Goal: Transaction & Acquisition: Book appointment/travel/reservation

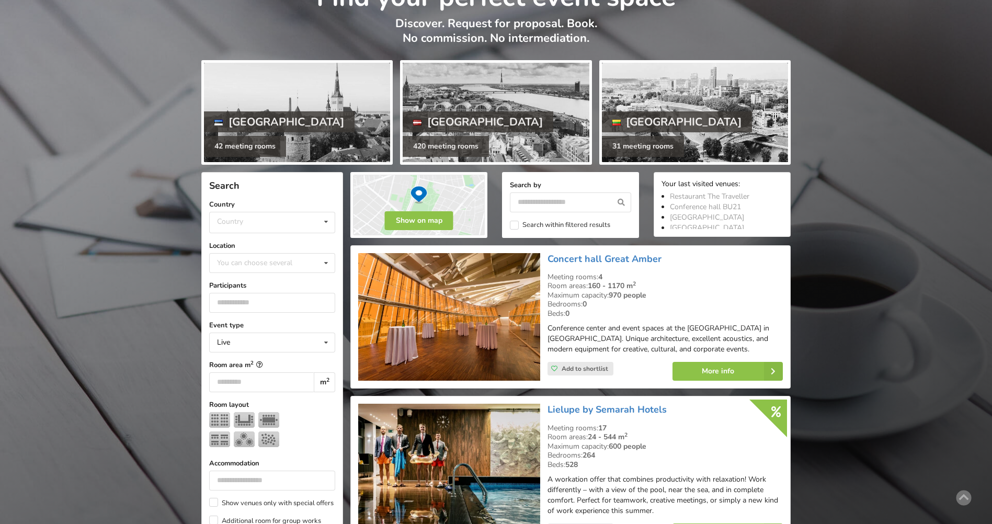
scroll to position [52, 0]
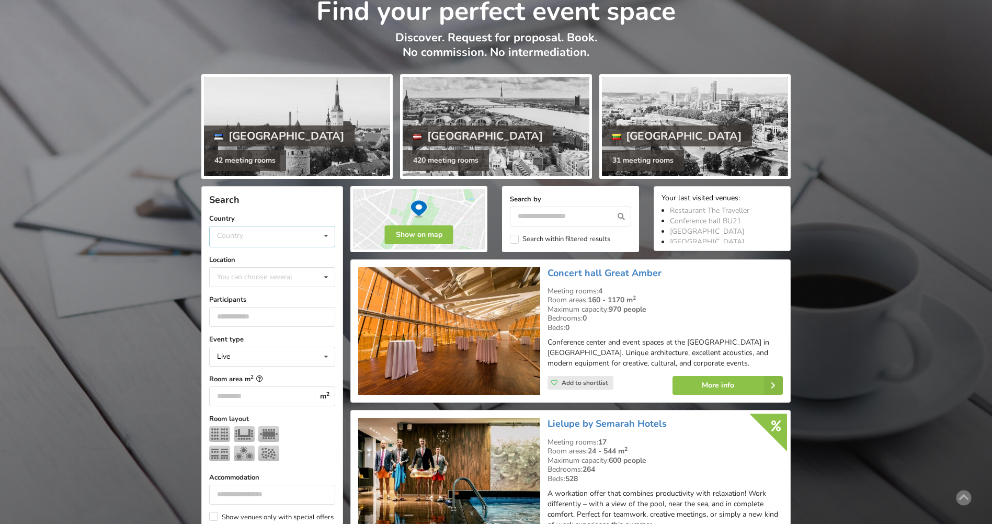
click at [266, 239] on div "Country Estonia Latvia Lithuania" at bounding box center [272, 236] width 126 height 21
click at [252, 272] on div "Latvia" at bounding box center [272, 275] width 125 height 19
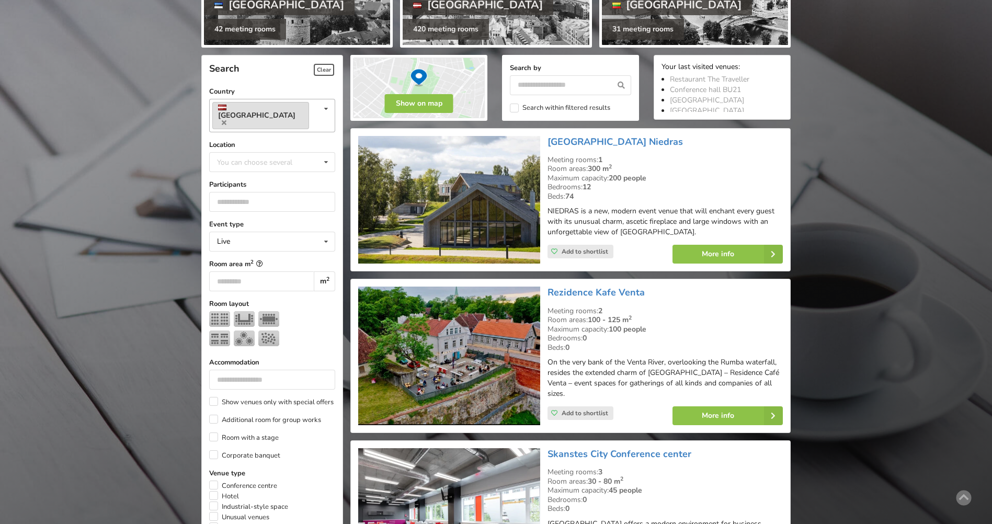
scroll to position [183, 0]
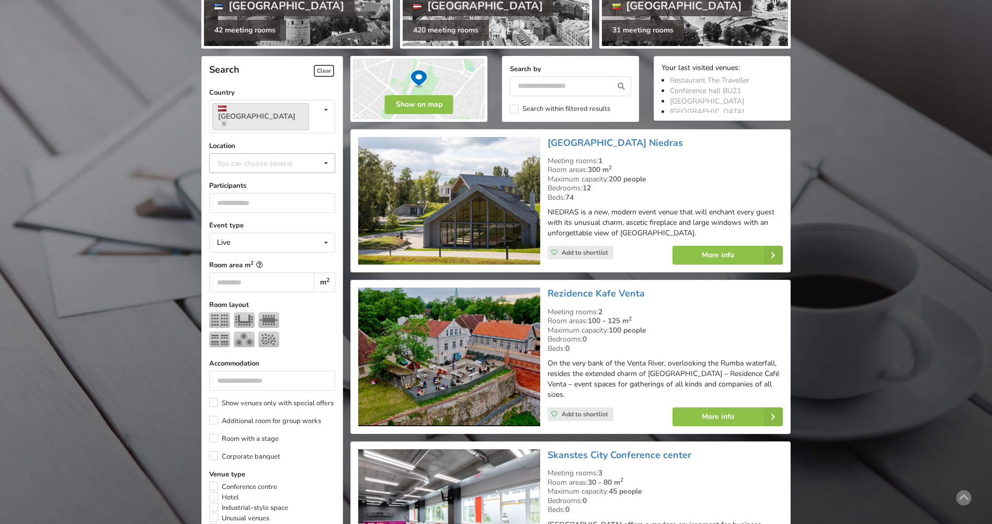
click at [265, 157] on div "You can choose several" at bounding box center [264, 163] width 101 height 12
type input "*"
click at [298, 312] on div at bounding box center [272, 331] width 126 height 39
click at [261, 272] on input "number" at bounding box center [261, 282] width 105 height 20
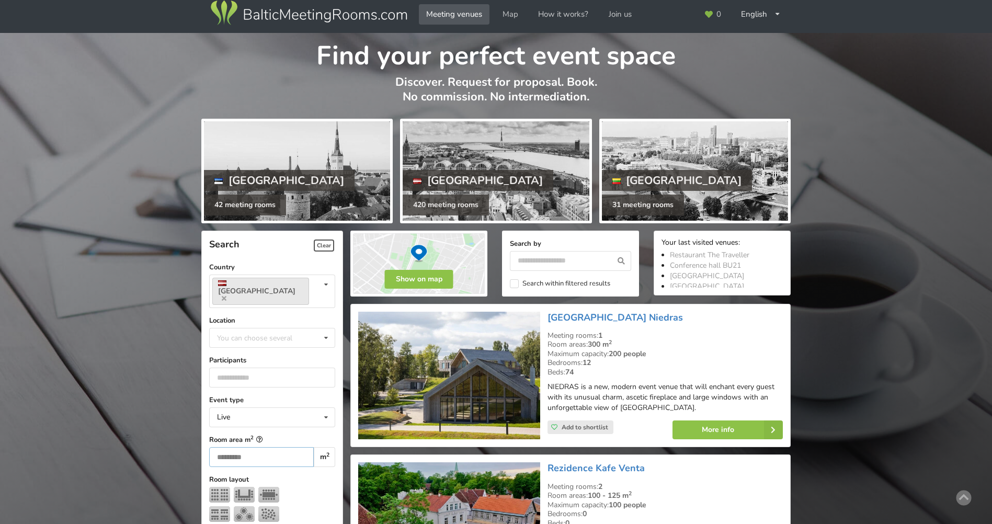
scroll to position [0, 0]
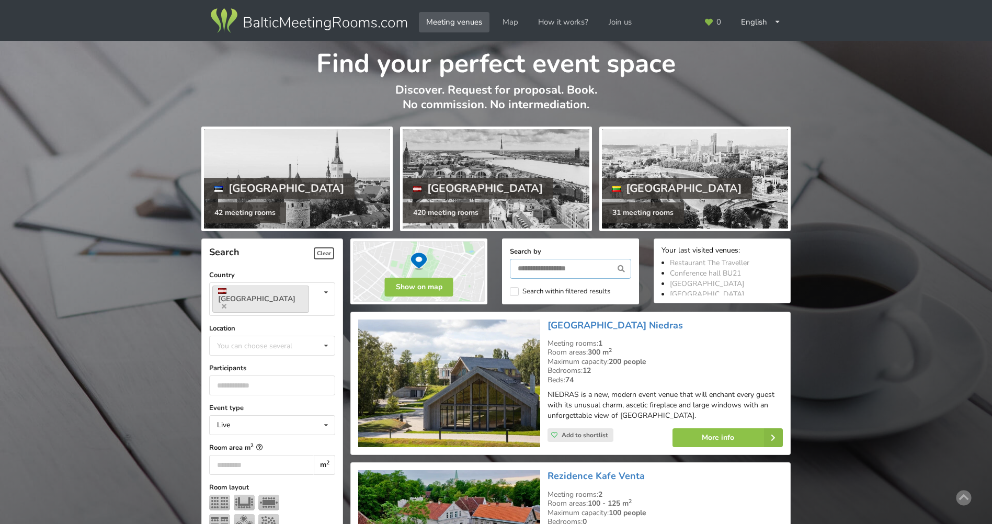
click at [559, 262] on input "text" at bounding box center [570, 269] width 121 height 20
type input "****"
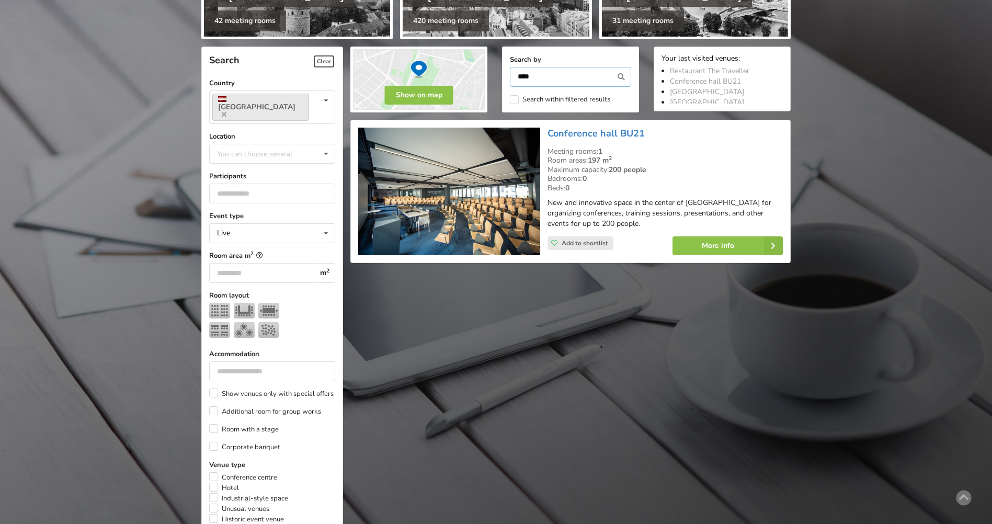
scroll to position [235, 0]
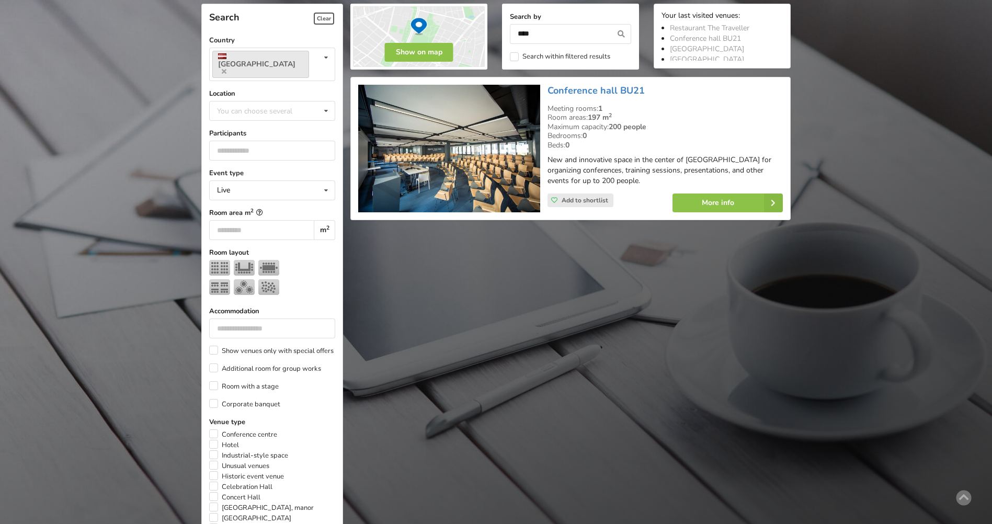
drag, startPoint x: 483, startPoint y: 130, endPoint x: 638, endPoint y: 180, distance: 162.7
click at [482, 130] on img at bounding box center [448, 149] width 181 height 128
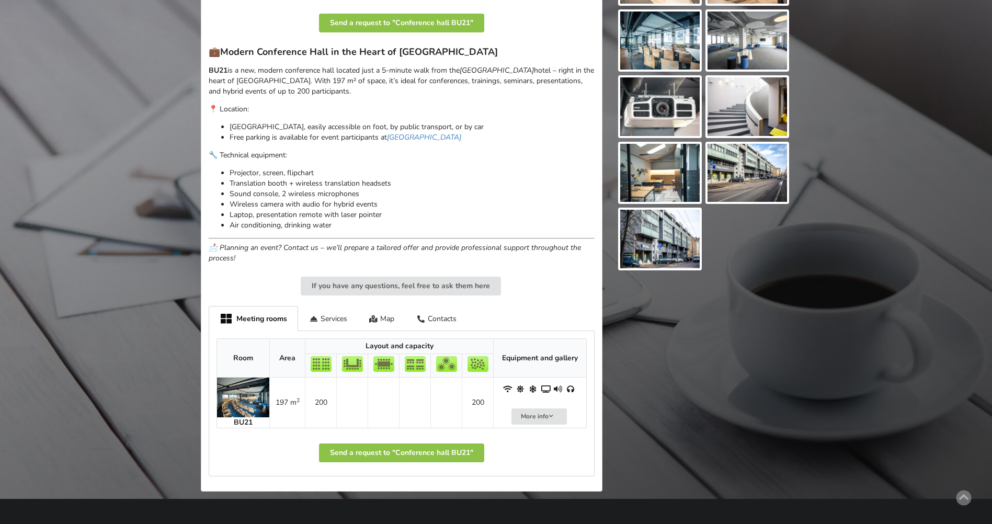
scroll to position [261, 0]
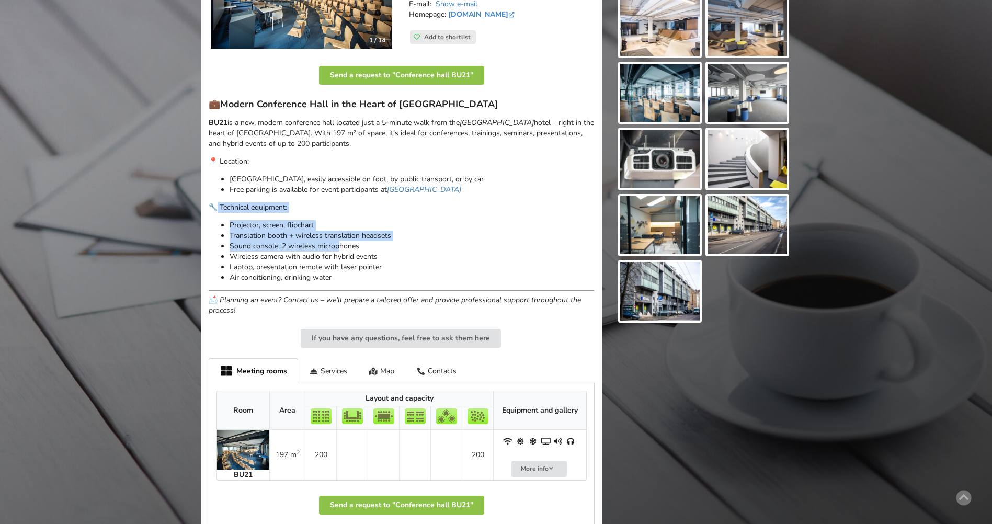
drag, startPoint x: 219, startPoint y: 208, endPoint x: 339, endPoint y: 248, distance: 127.0
click at [339, 248] on div "💼 Modern Conference Hall in the Heart of [GEOGRAPHIC_DATA] BU21 is a new, moder…" at bounding box center [402, 207] width 386 height 218
drag, startPoint x: 339, startPoint y: 248, endPoint x: 344, endPoint y: 267, distance: 19.5
click at [344, 267] on p "Laptop, presentation remote with laser pointer" at bounding box center [412, 267] width 365 height 10
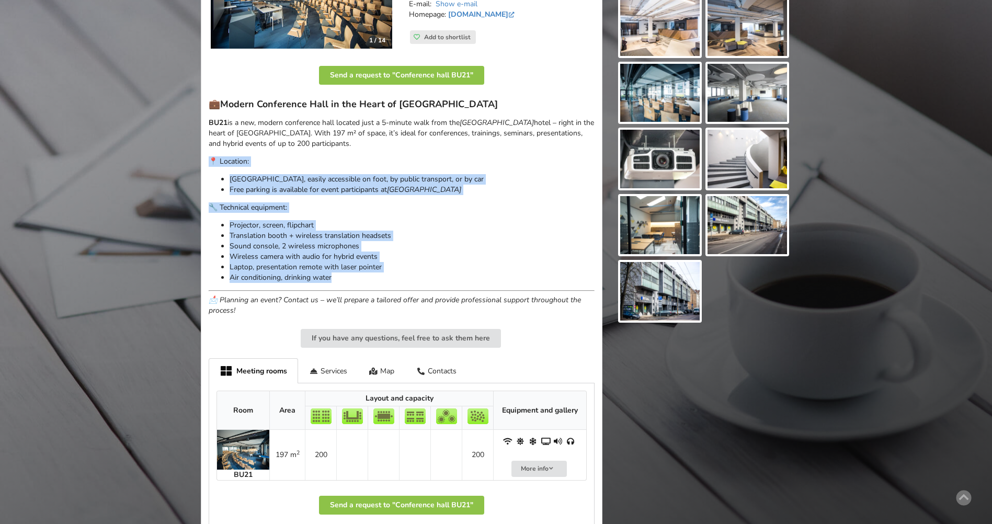
drag, startPoint x: 343, startPoint y: 273, endPoint x: 206, endPoint y: 165, distance: 174.3
click at [206, 165] on div "1 / 14 Address: [PERSON_NAME][STREET_ADDRESS] To the center of [GEOGRAPHIC_DATA…" at bounding box center [402, 230] width 402 height 625
copy div "📍 Location: [GEOGRAPHIC_DATA], easily accessible on foot, by public transport, …"
